Goal: Find specific page/section: Find specific page/section

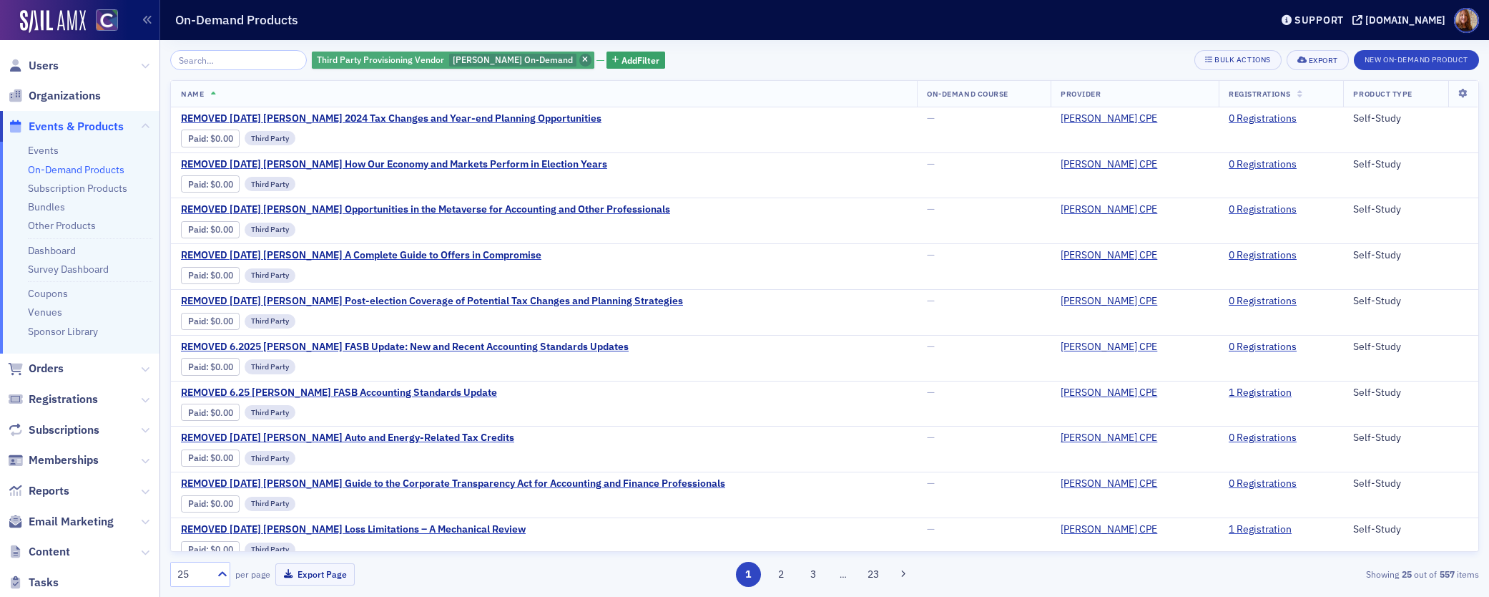
click at [582, 59] on icon "button" at bounding box center [585, 61] width 6 height 8
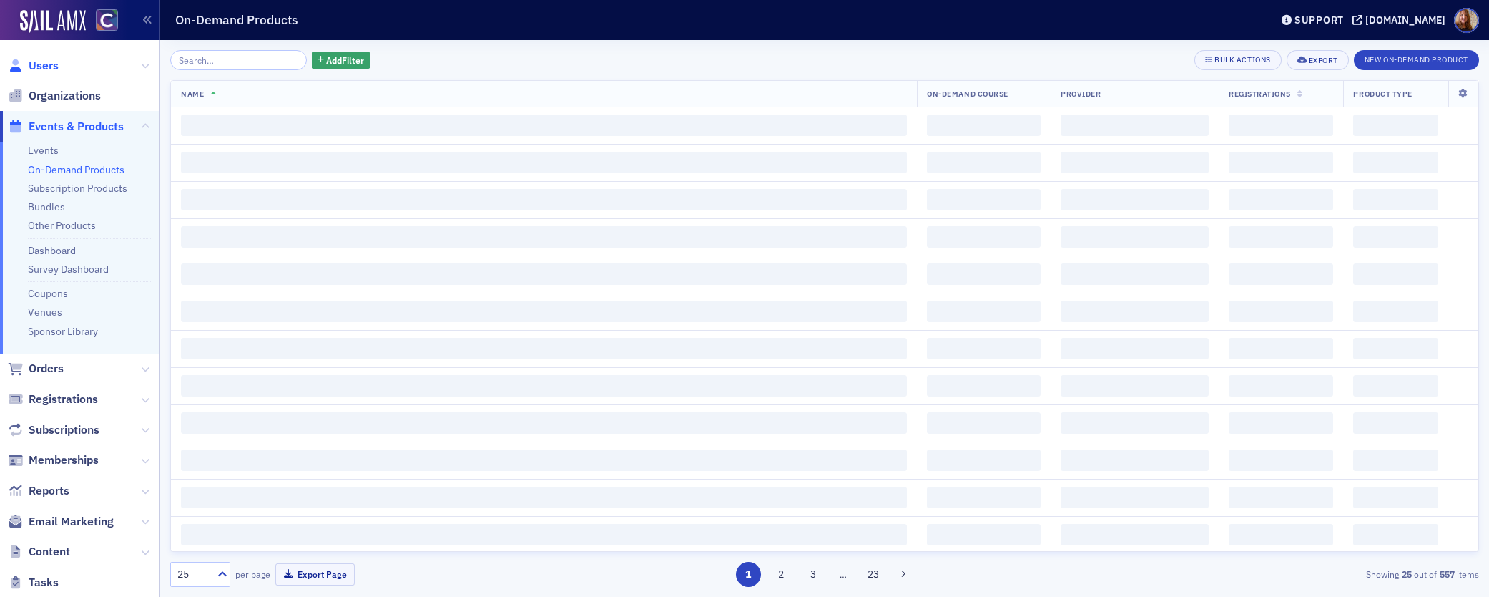
click at [49, 69] on span "Users" at bounding box center [44, 66] width 30 height 16
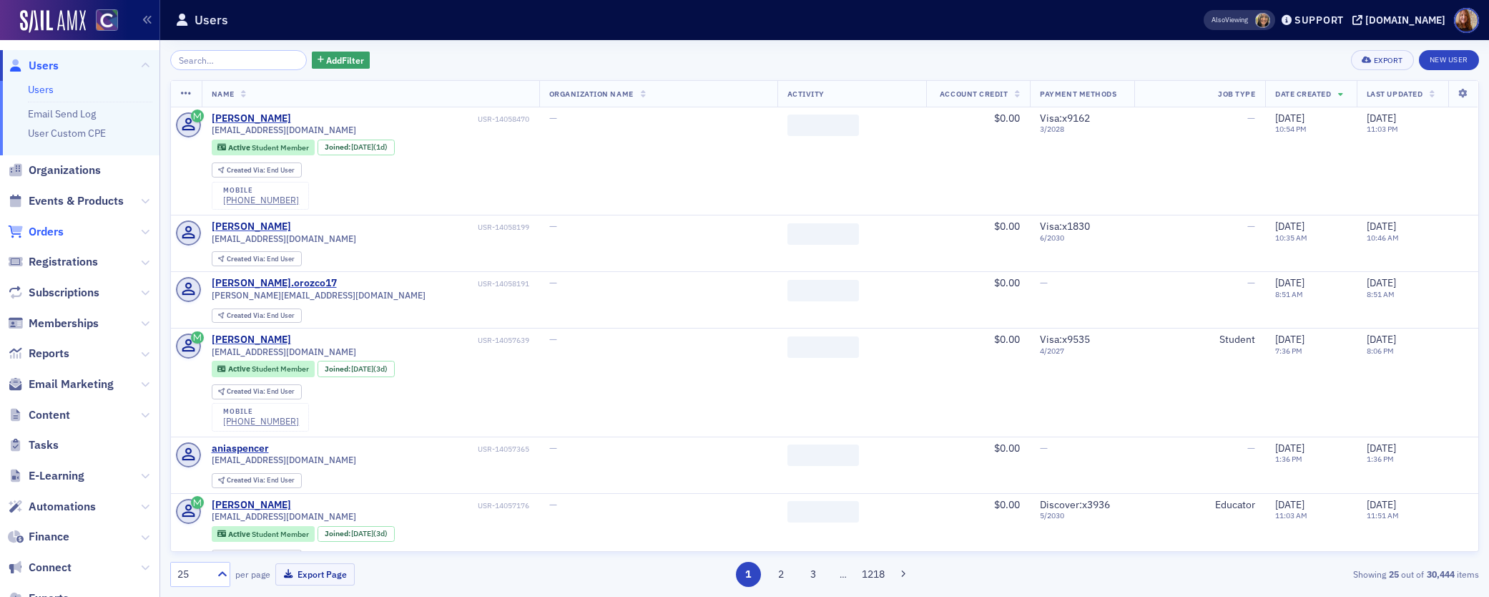
click at [45, 232] on span "Orders" at bounding box center [46, 232] width 35 height 16
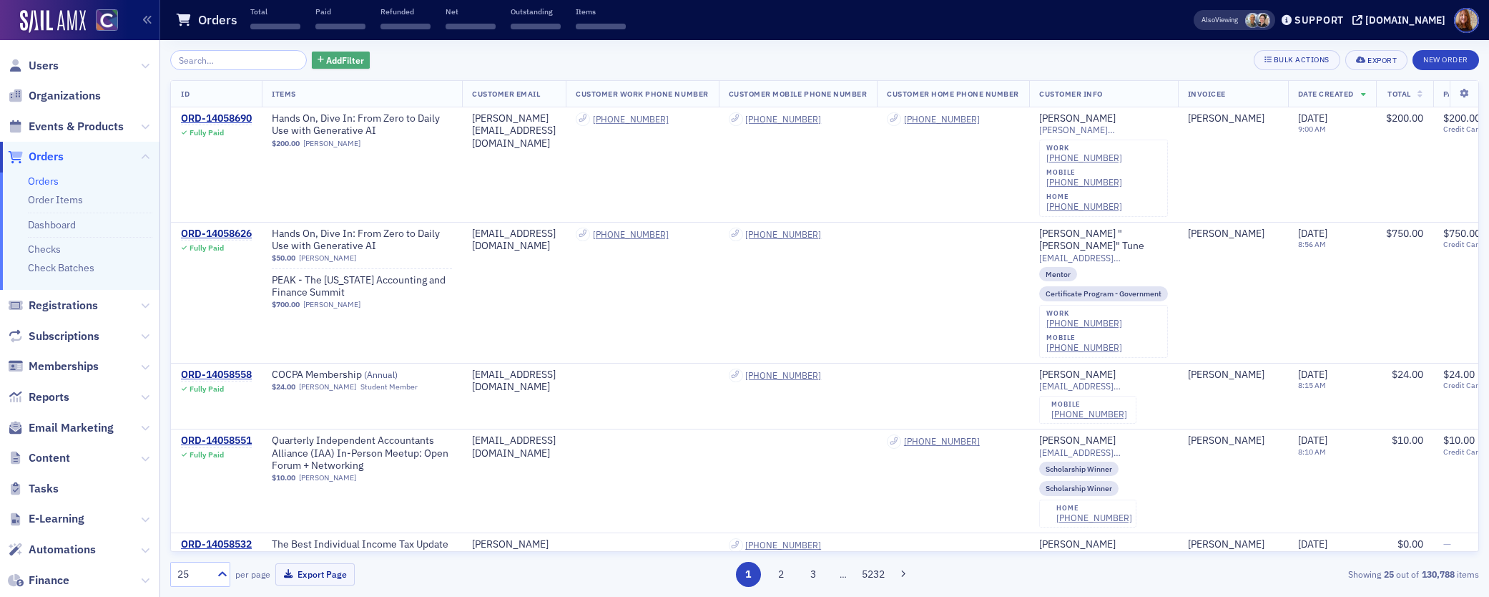
click at [326, 62] on span "Add Filter" at bounding box center [345, 60] width 38 height 13
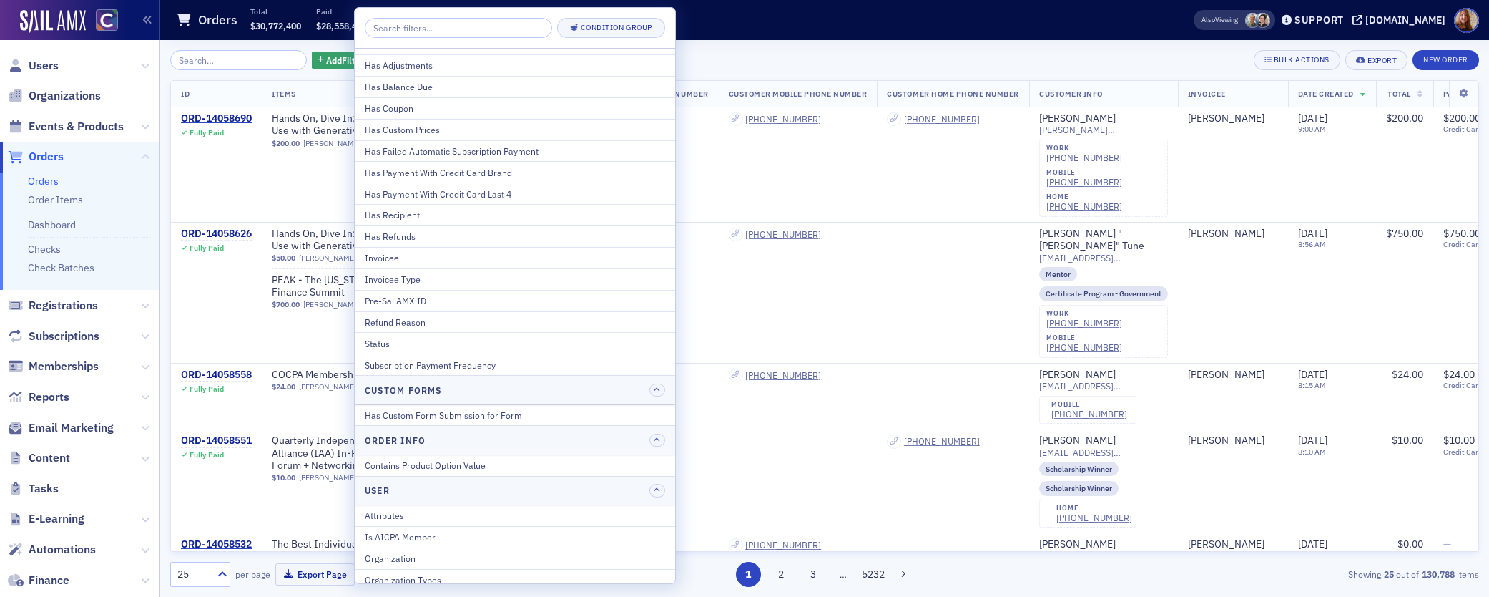
scroll to position [172, 0]
click at [398, 333] on div "Status" at bounding box center [515, 335] width 300 height 13
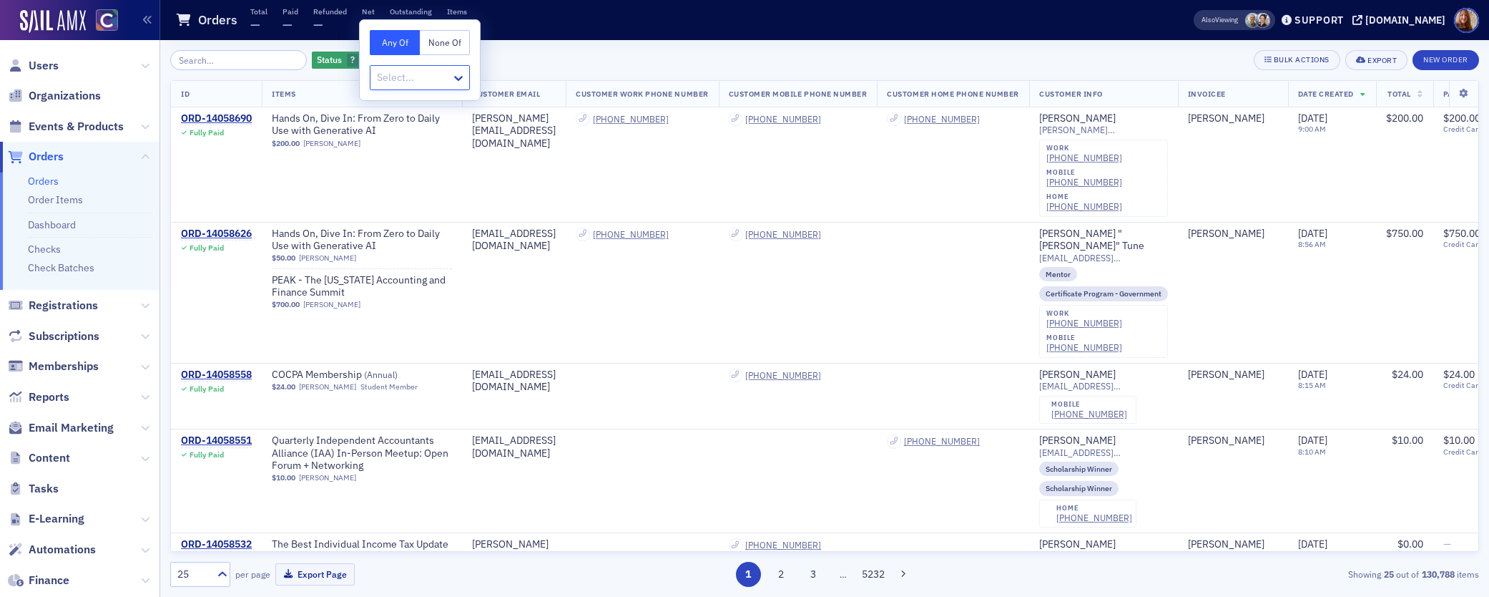
click at [434, 77] on div at bounding box center [413, 78] width 74 height 18
click at [412, 270] on span "Partially paid" at bounding box center [408, 267] width 58 height 15
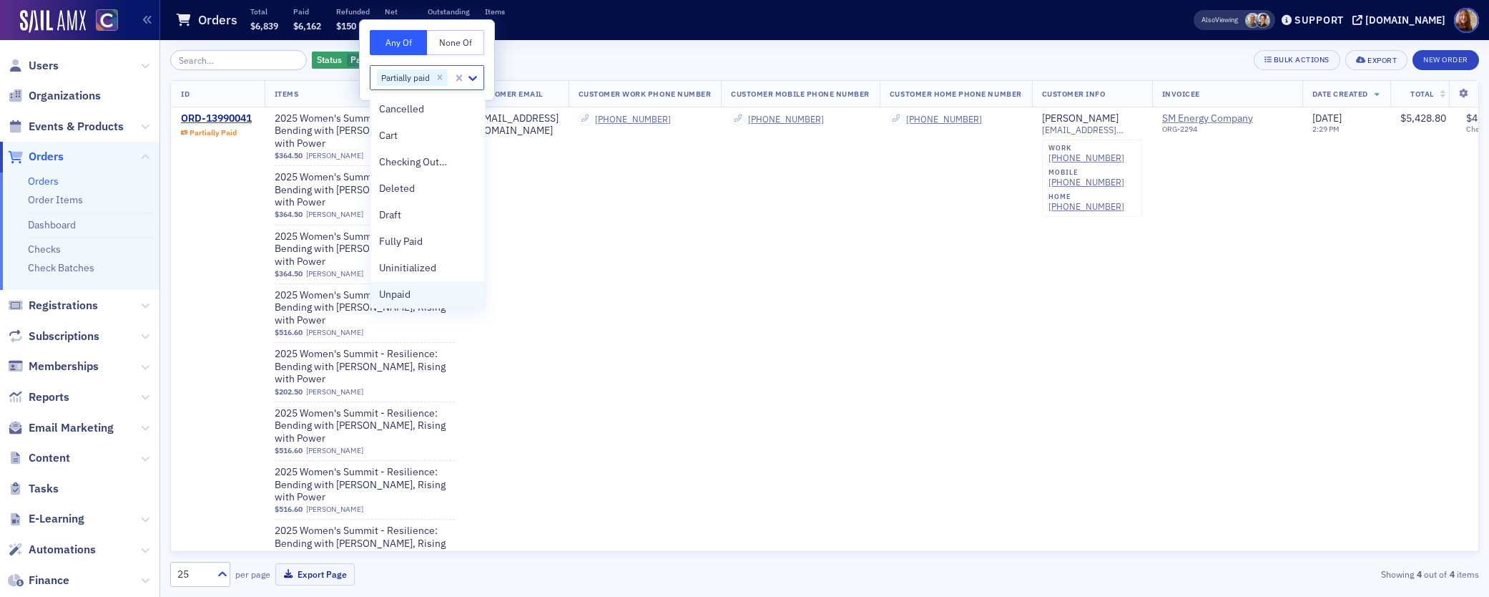
click at [398, 289] on span "Unpaid" at bounding box center [394, 294] width 31 height 15
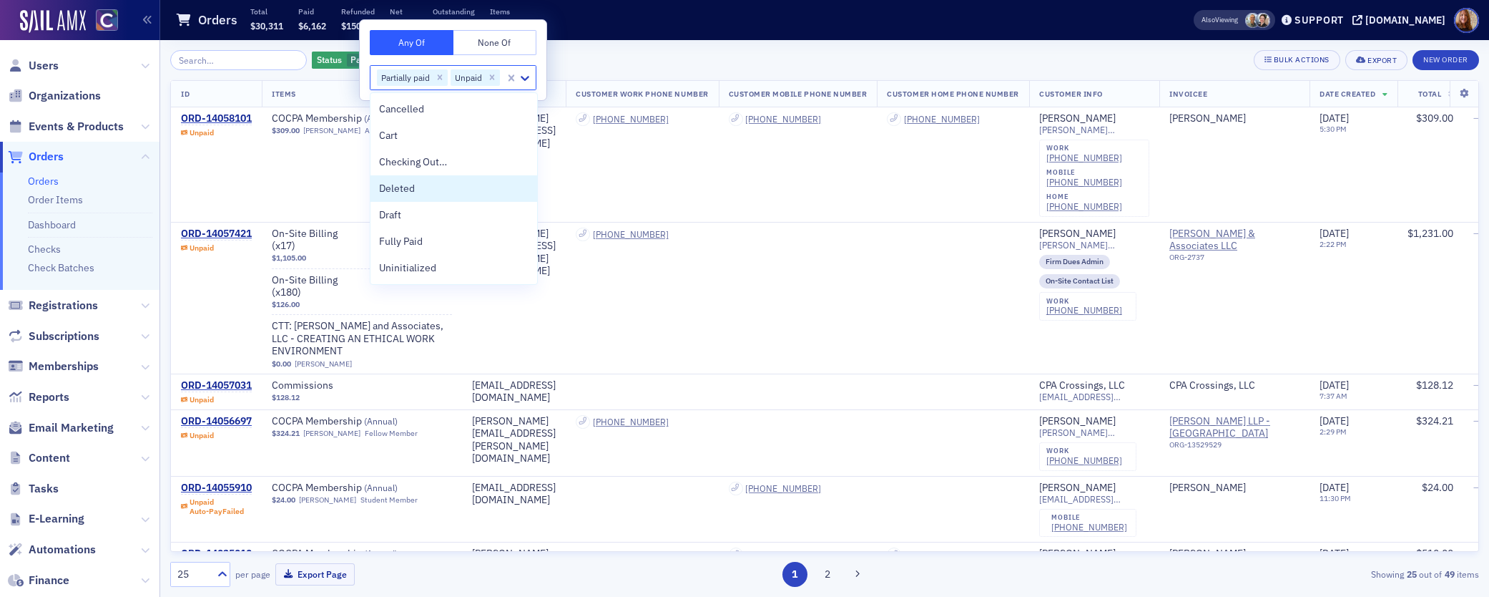
click at [1376, 97] on span "Date Created" at bounding box center [1348, 94] width 56 height 10
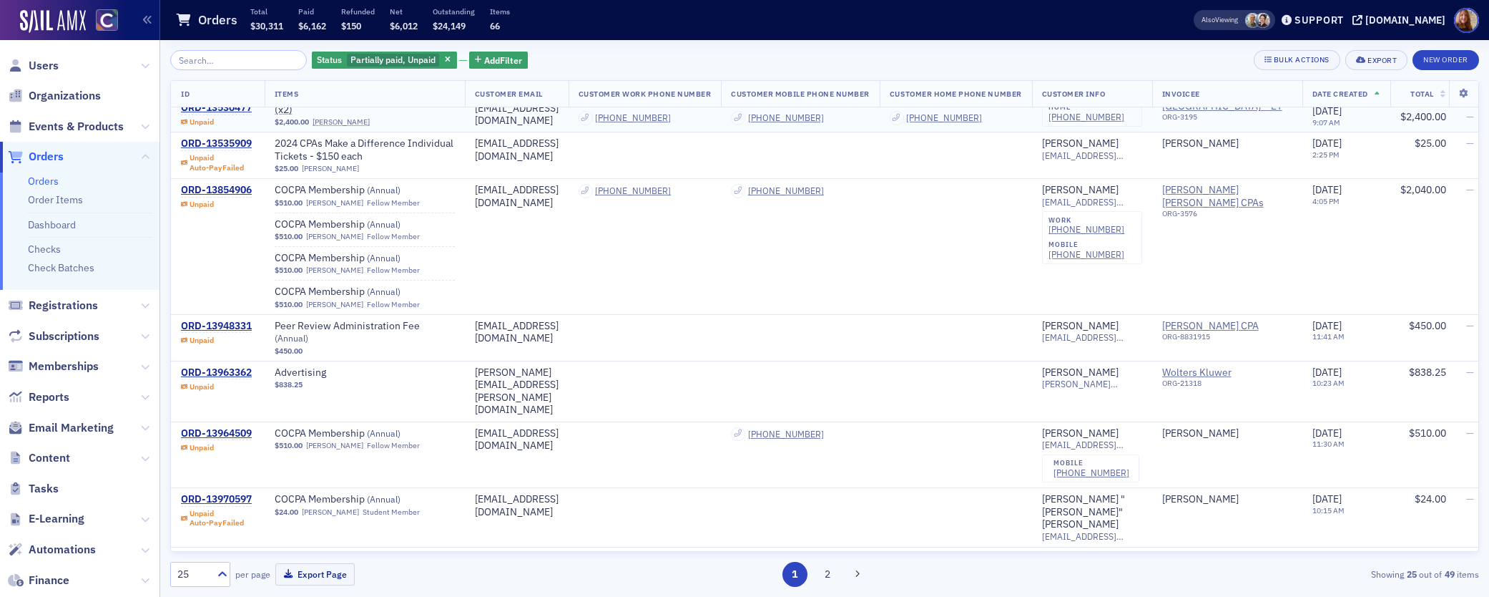
scroll to position [337, 0]
